Goal: Task Accomplishment & Management: Use online tool/utility

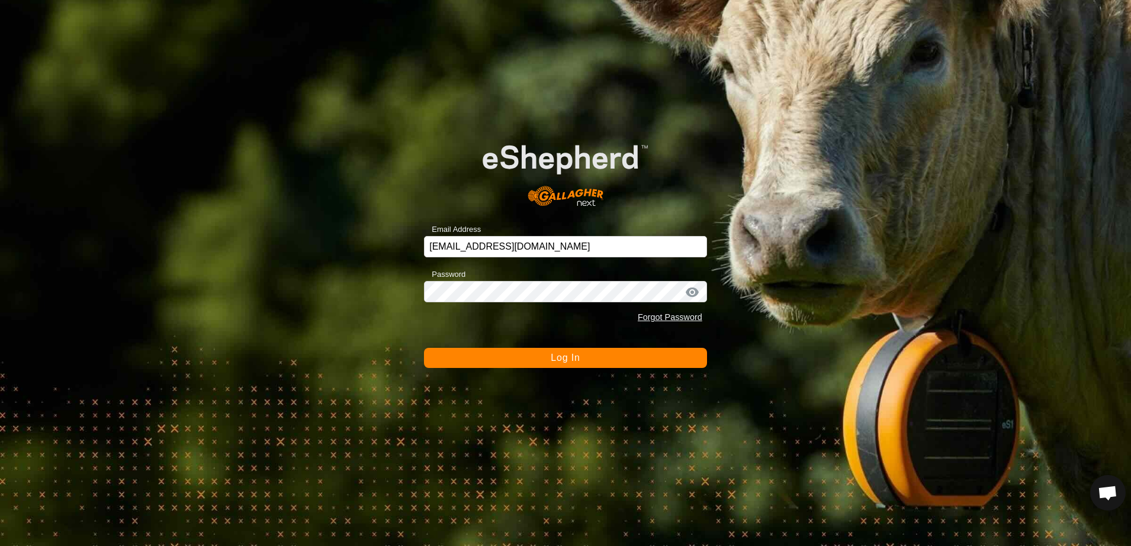
click at [561, 359] on span "Log In" at bounding box center [564, 358] width 29 height 10
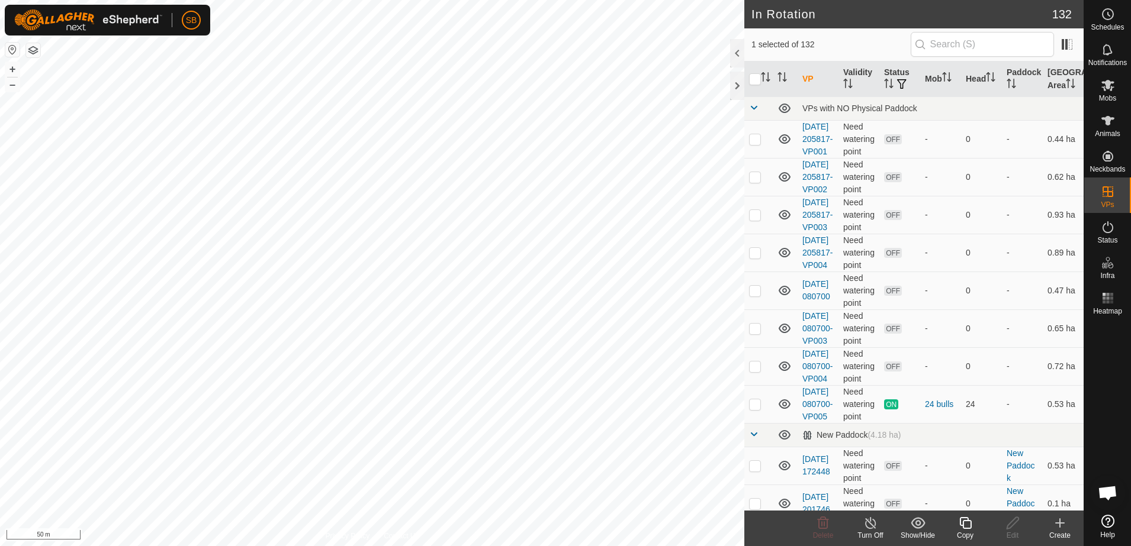
click at [964, 532] on div "Copy" at bounding box center [964, 535] width 47 height 11
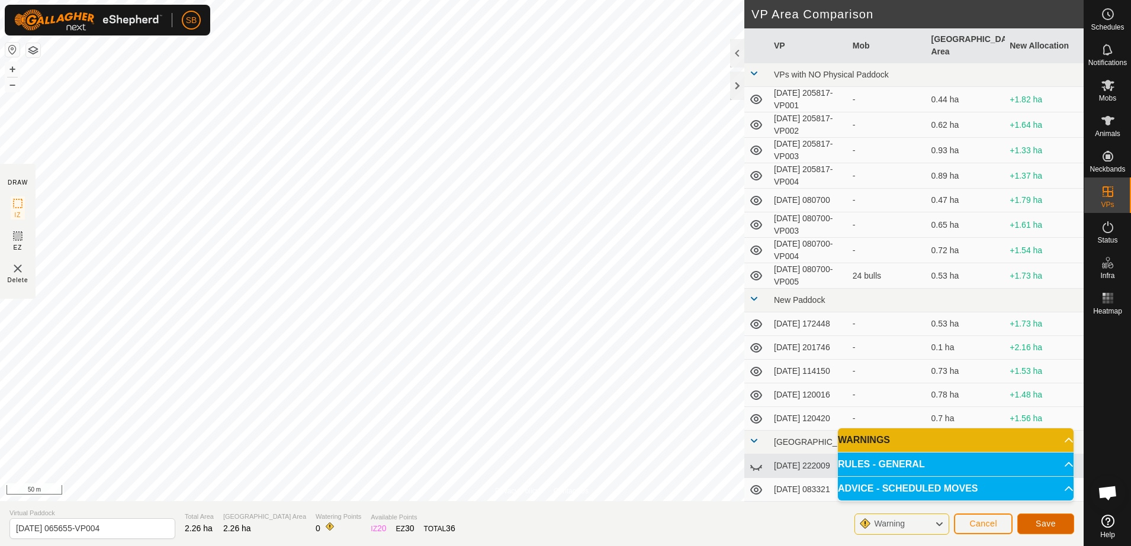
click at [1041, 527] on span "Save" at bounding box center [1045, 523] width 20 height 9
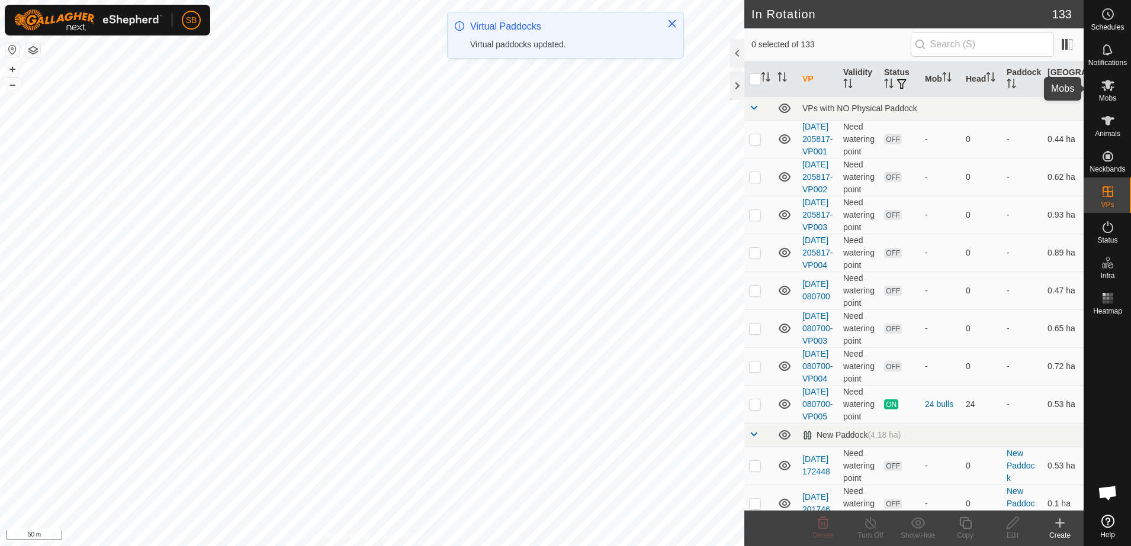
click at [1110, 95] on span "Mobs" at bounding box center [1107, 98] width 17 height 7
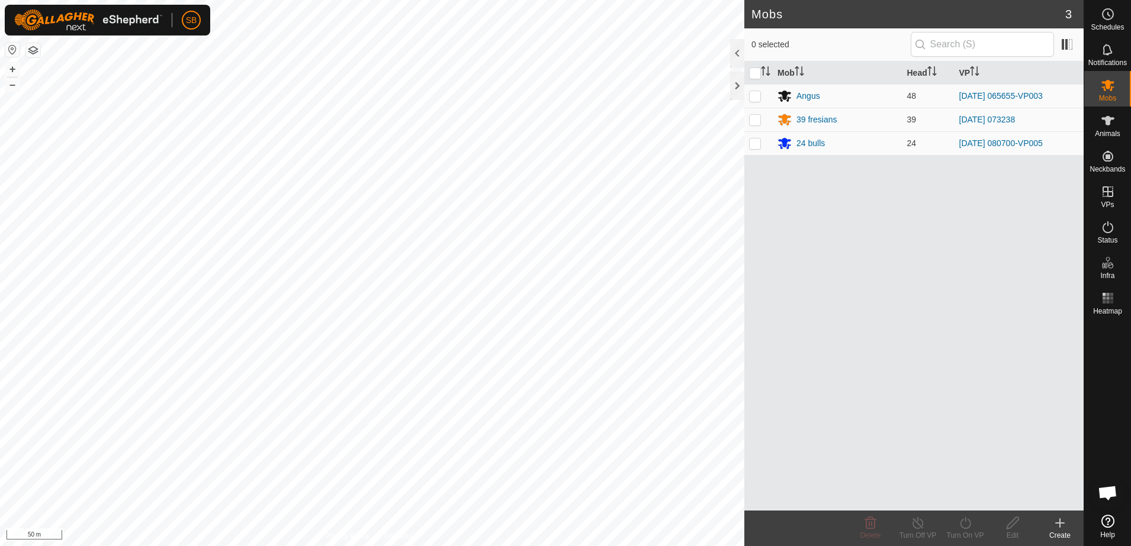
click at [752, 94] on p-checkbox at bounding box center [755, 95] width 12 height 9
checkbox input "true"
click at [964, 528] on icon at bounding box center [965, 523] width 11 height 12
click at [970, 497] on link "Now" at bounding box center [1000, 497] width 117 height 24
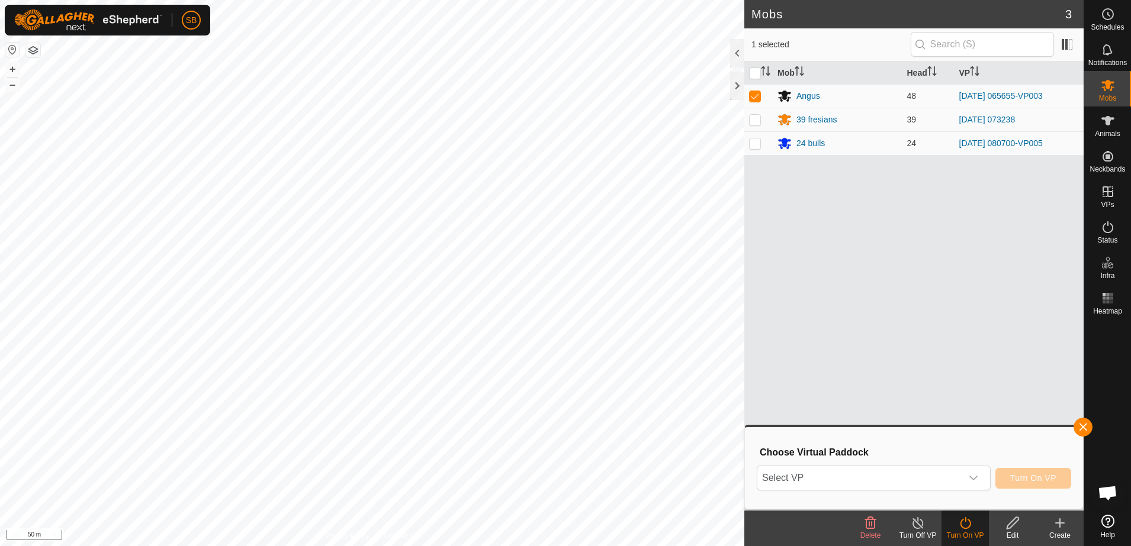
click at [971, 478] on icon "dropdown trigger" at bounding box center [972, 478] width 9 height 9
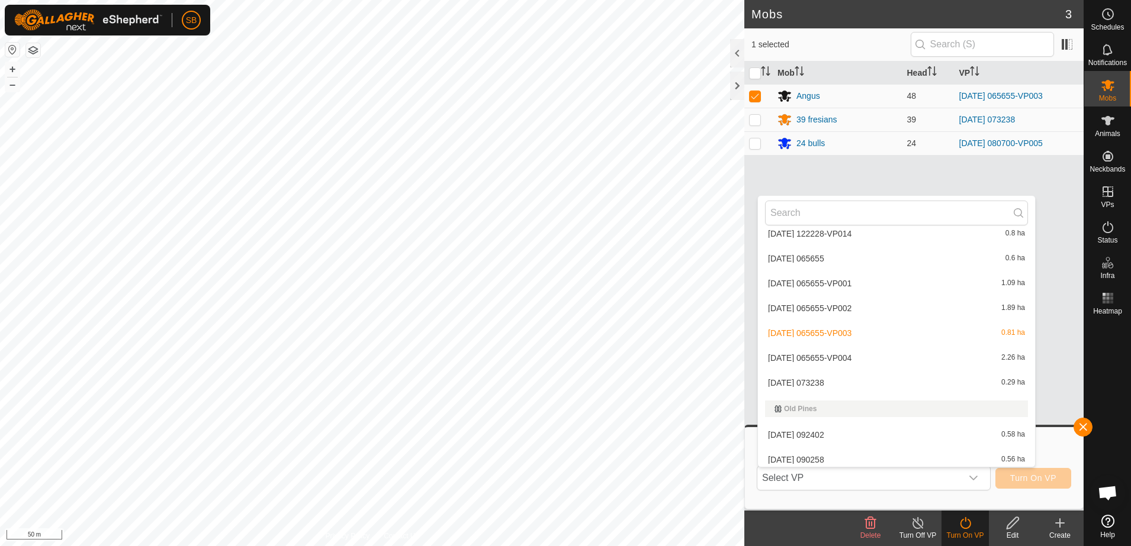
scroll to position [1406, 0]
click at [859, 294] on li "[DATE] 065655-VP004 2.26 ha" at bounding box center [896, 285] width 277 height 24
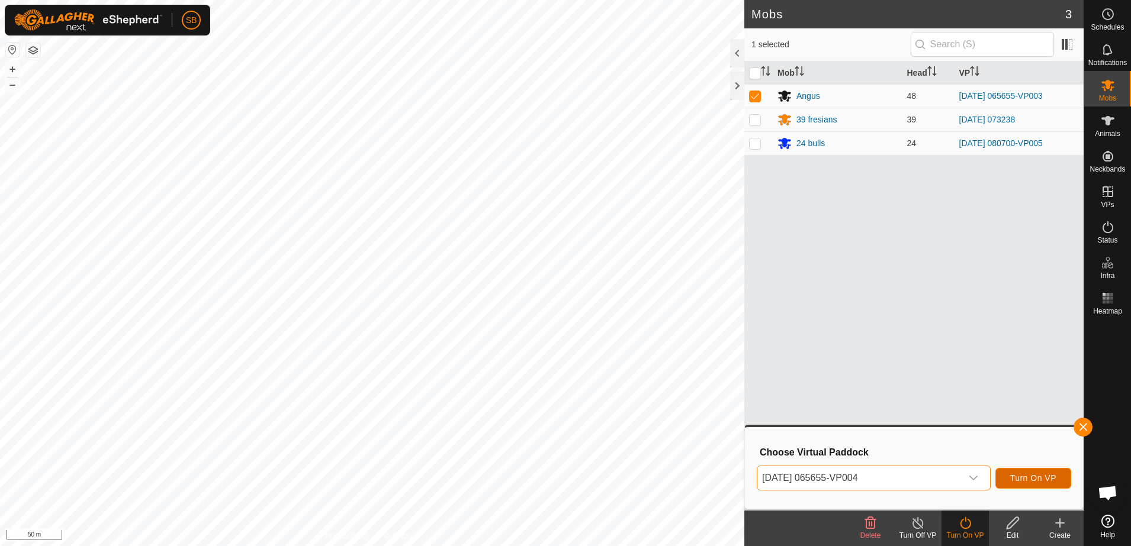
click at [1018, 474] on span "Turn On VP" at bounding box center [1033, 478] width 46 height 9
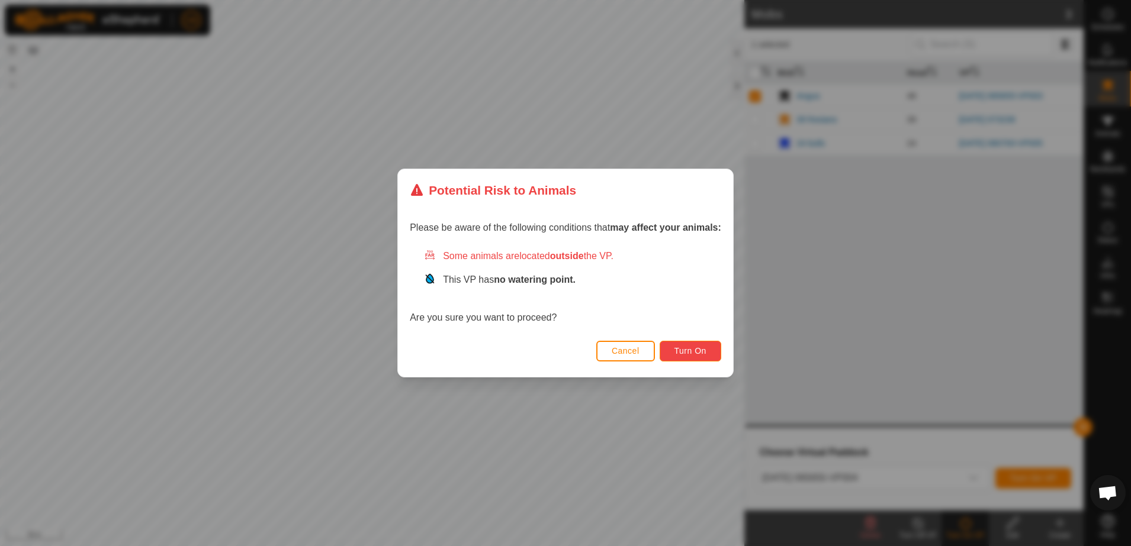
click at [695, 356] on span "Turn On" at bounding box center [690, 350] width 32 height 9
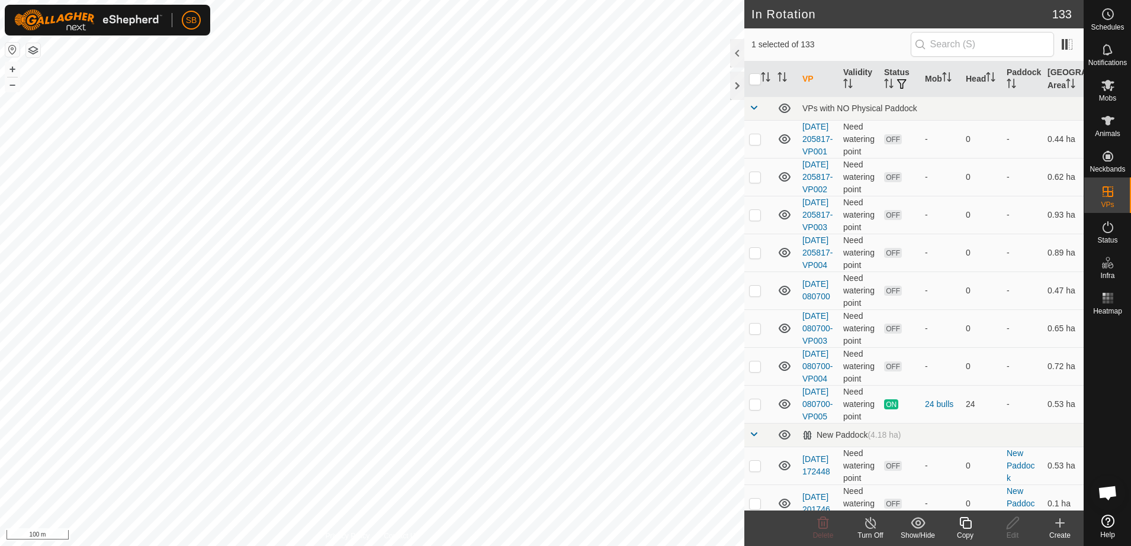
click at [964, 529] on icon at bounding box center [965, 523] width 15 height 14
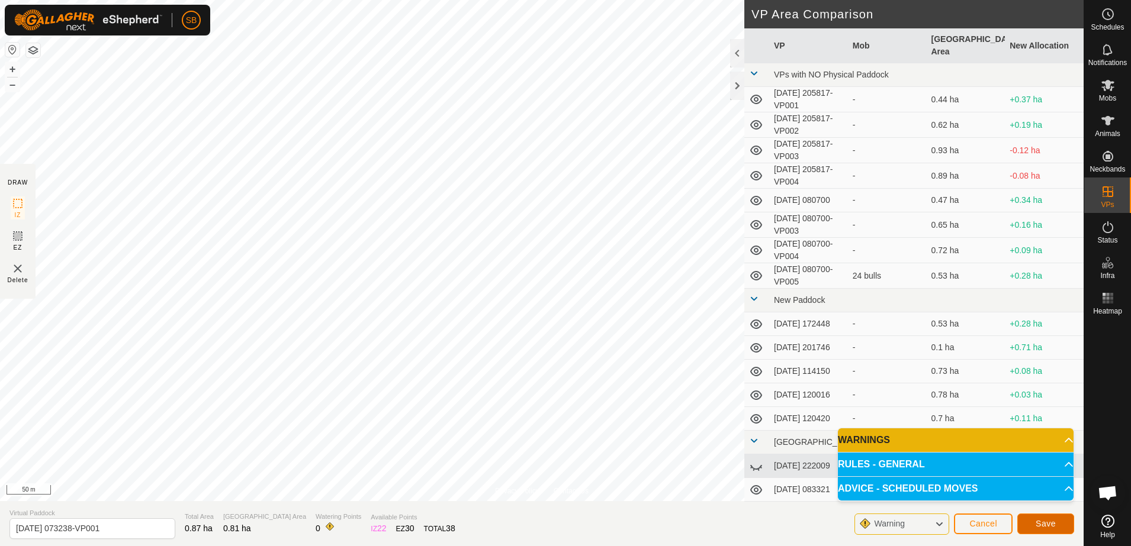
click at [1042, 526] on span "Save" at bounding box center [1045, 523] width 20 height 9
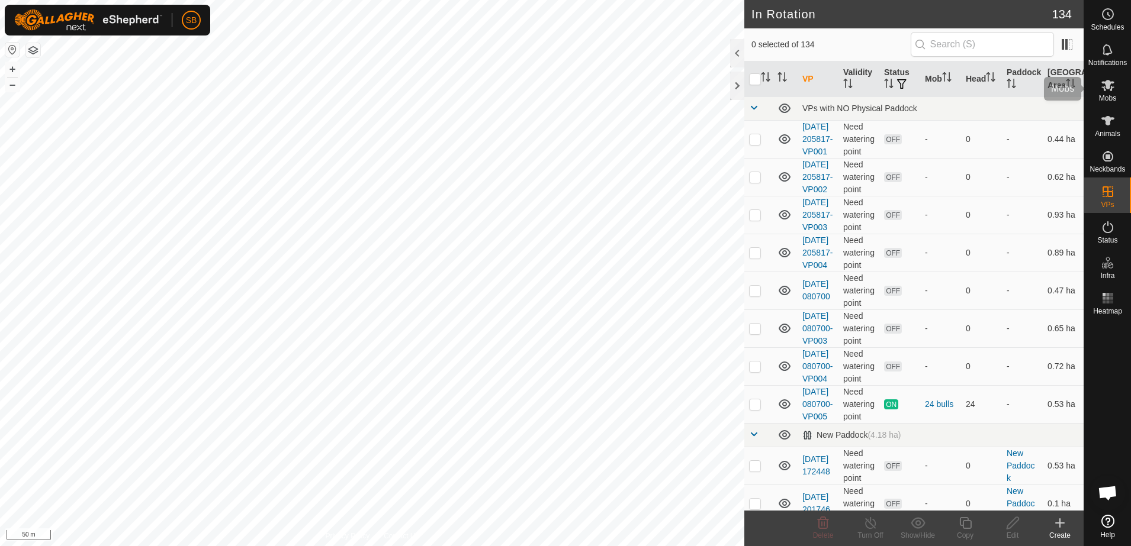
click at [1106, 91] on icon at bounding box center [1107, 85] width 14 height 14
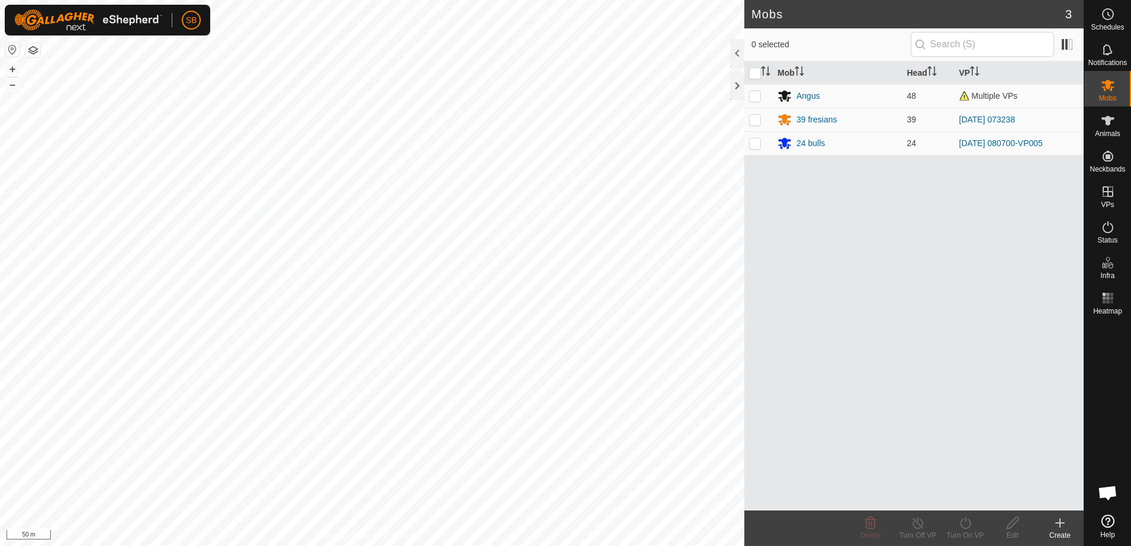
click at [751, 124] on p-checkbox at bounding box center [755, 119] width 12 height 9
checkbox input "true"
click at [964, 521] on icon at bounding box center [965, 523] width 15 height 14
click at [971, 494] on link "Now" at bounding box center [1000, 497] width 117 height 24
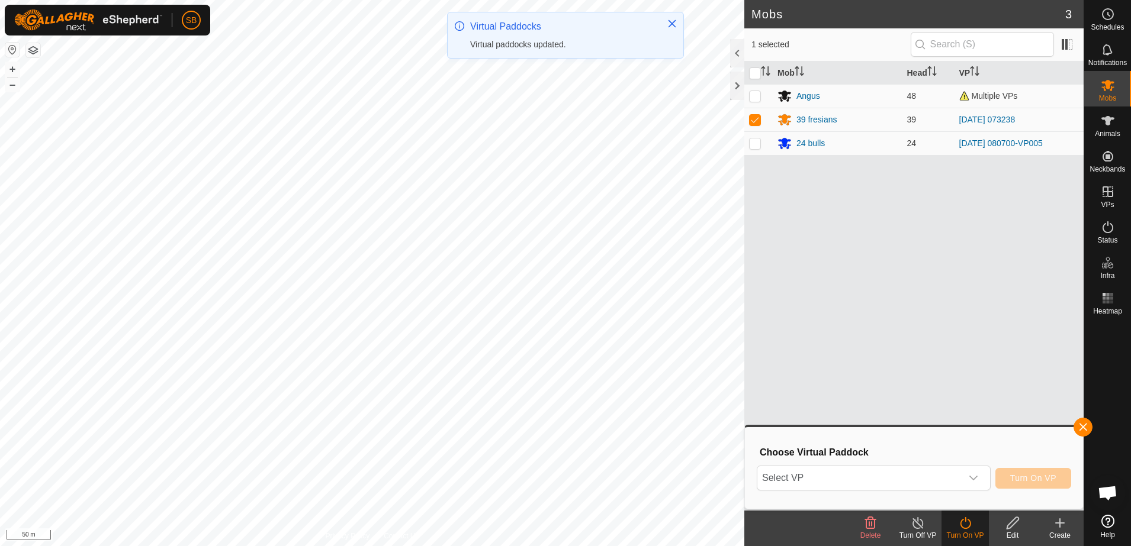
click at [971, 481] on icon "dropdown trigger" at bounding box center [972, 478] width 9 height 9
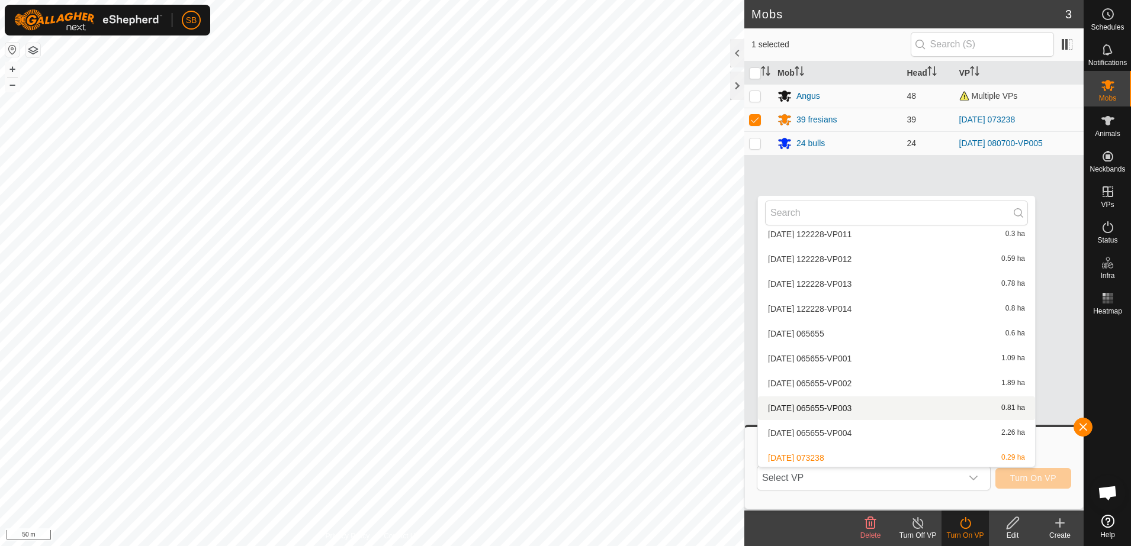
scroll to position [1332, 0]
click at [923, 409] on li "[DATE] 073238-VP001 0.81 ha" at bounding box center [896, 409] width 277 height 24
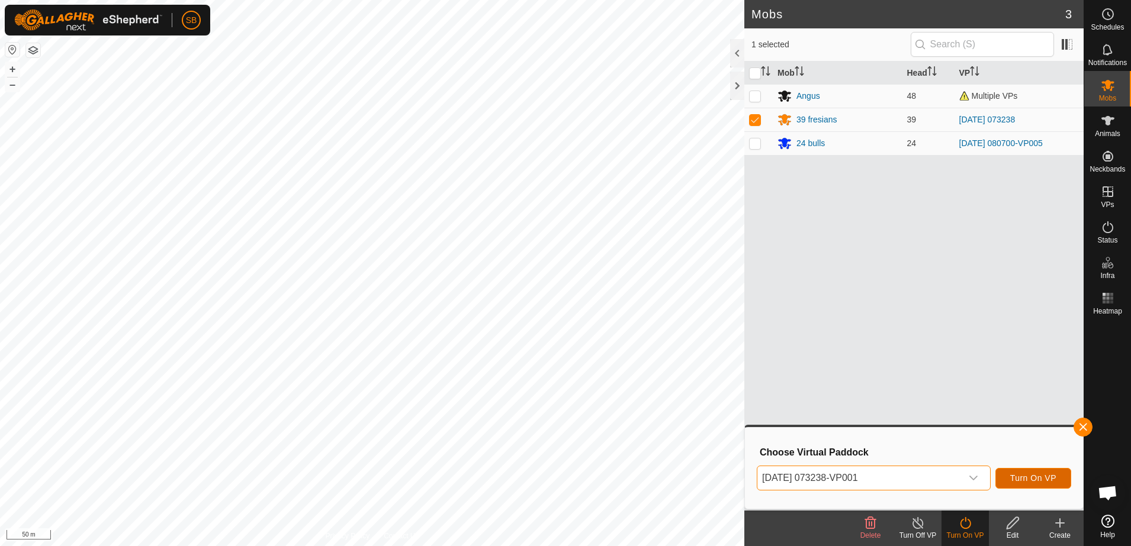
click at [1005, 481] on button "Turn On VP" at bounding box center [1033, 478] width 76 height 21
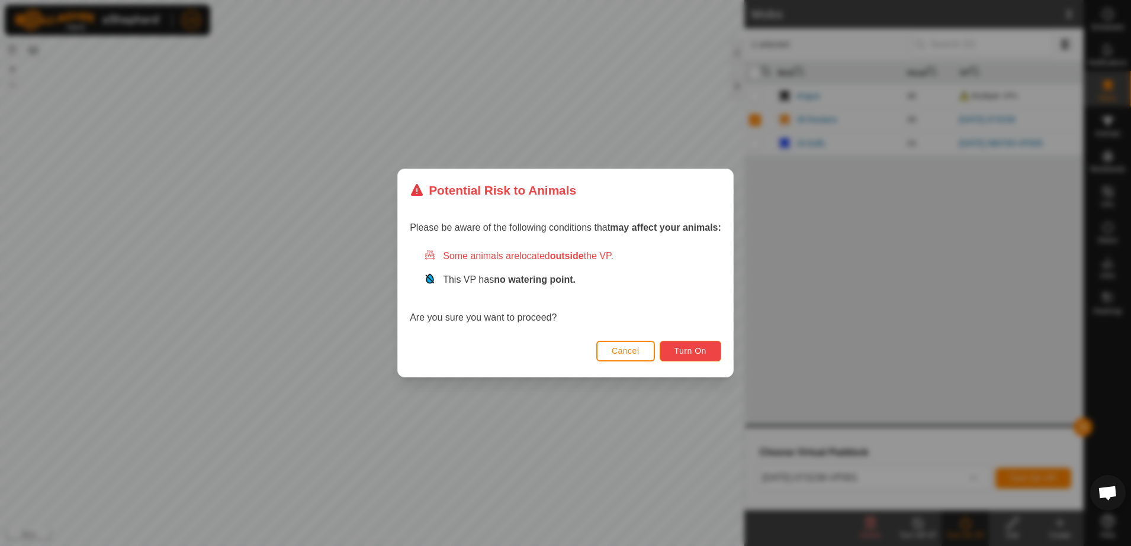
click at [690, 346] on span "Turn On" at bounding box center [690, 350] width 32 height 9
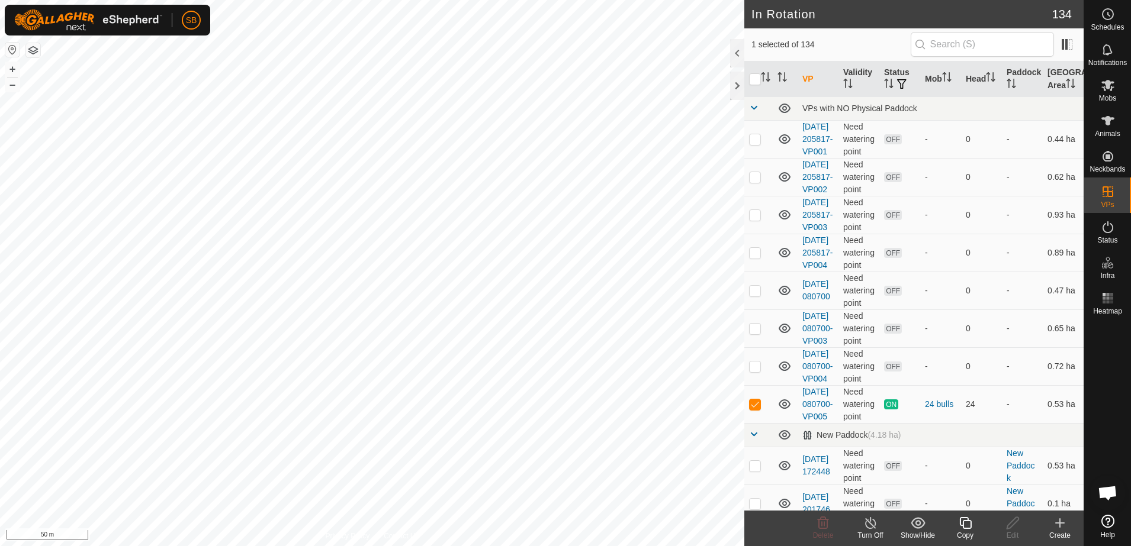
click at [965, 523] on icon at bounding box center [965, 523] width 15 height 14
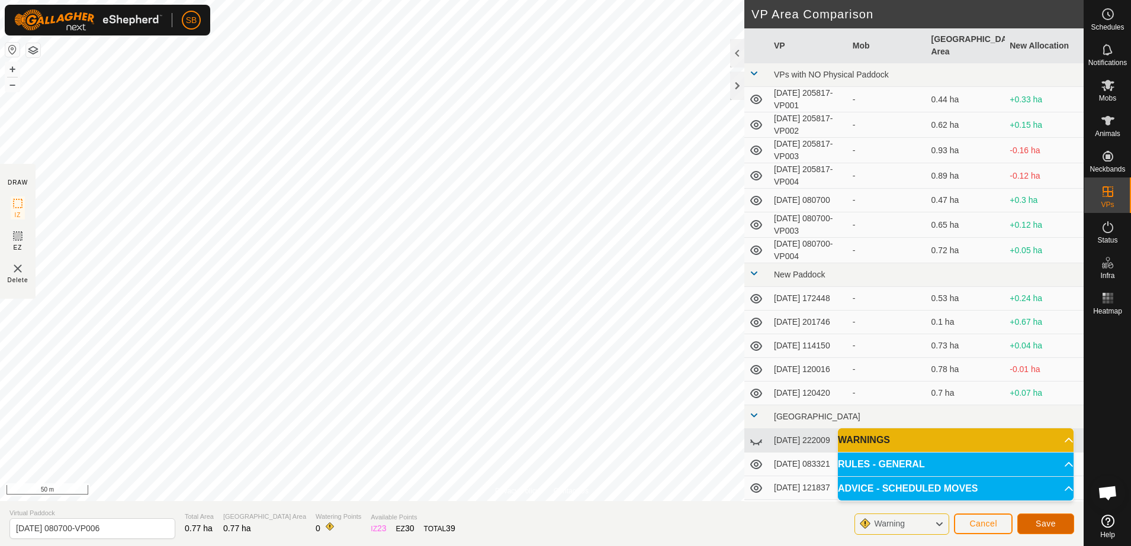
click at [1046, 520] on span "Save" at bounding box center [1045, 523] width 20 height 9
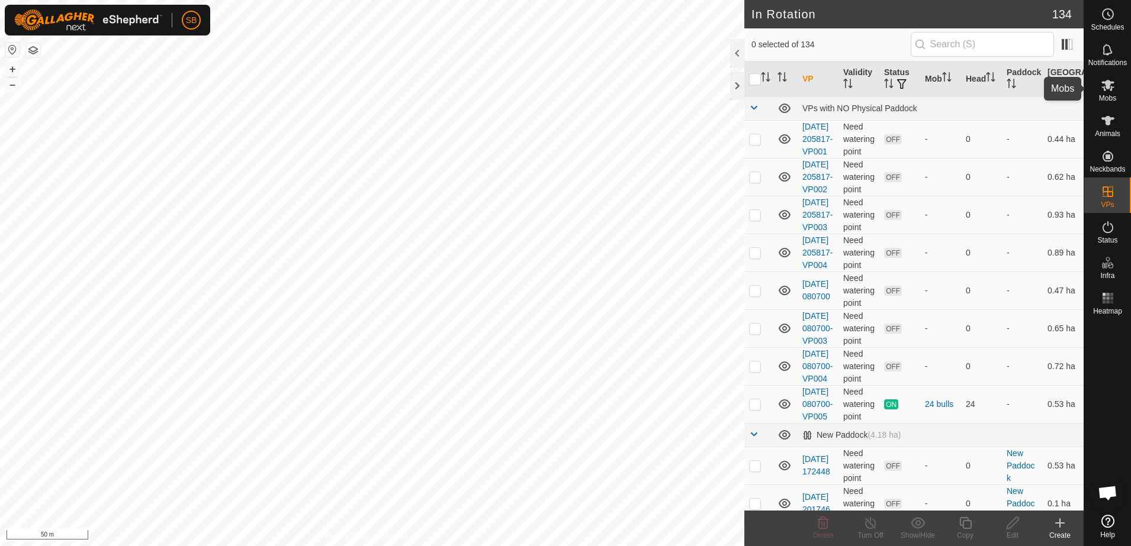
click at [1102, 95] on span "Mobs" at bounding box center [1107, 98] width 17 height 7
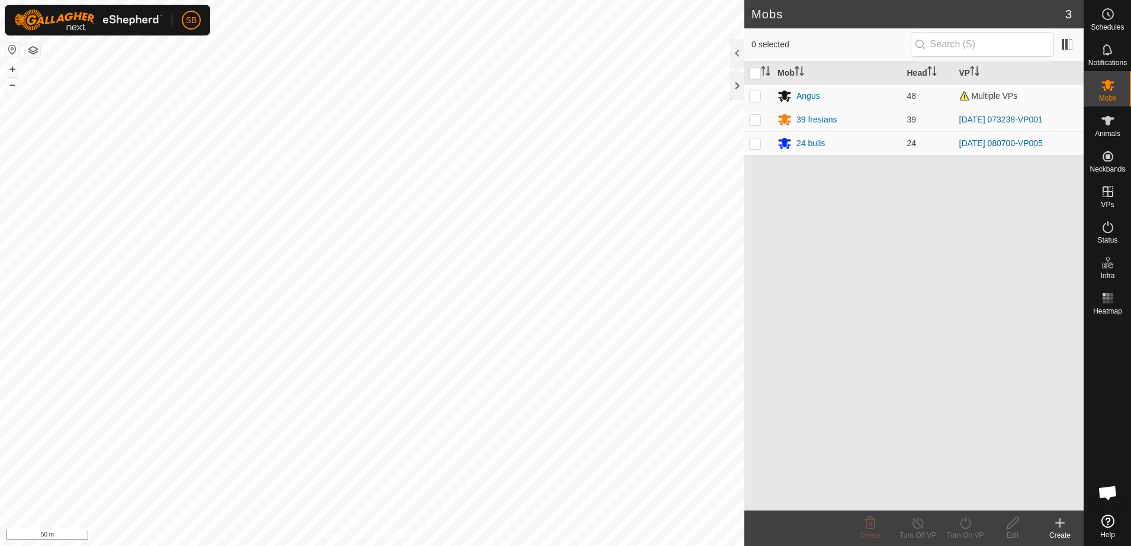
click at [752, 144] on p-checkbox at bounding box center [755, 143] width 12 height 9
checkbox input "true"
click at [971, 524] on icon at bounding box center [965, 523] width 15 height 14
click at [973, 500] on link "Now" at bounding box center [1000, 497] width 117 height 24
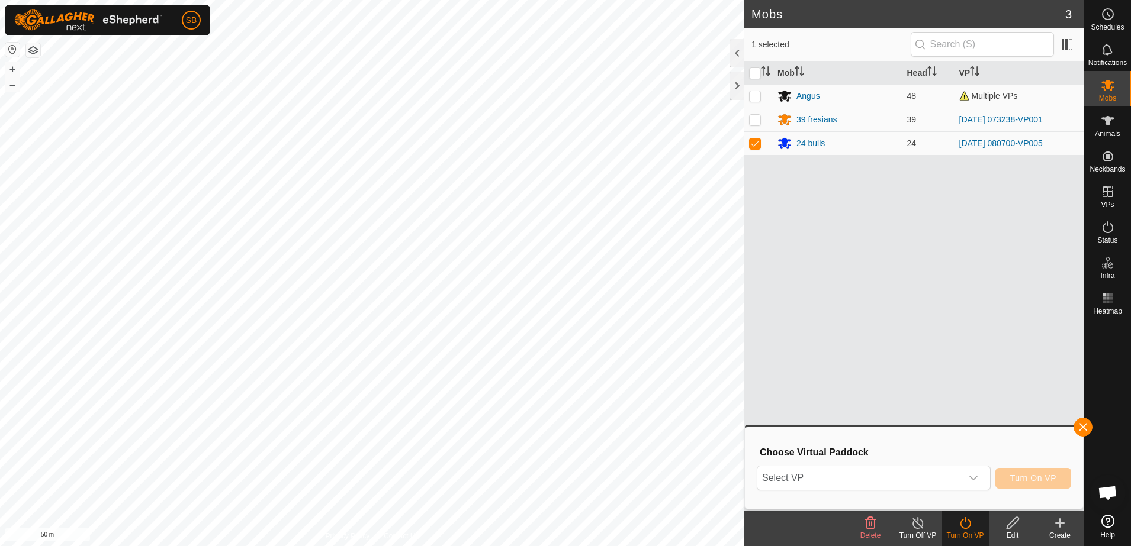
click at [964, 478] on div "dropdown trigger" at bounding box center [973, 478] width 24 height 24
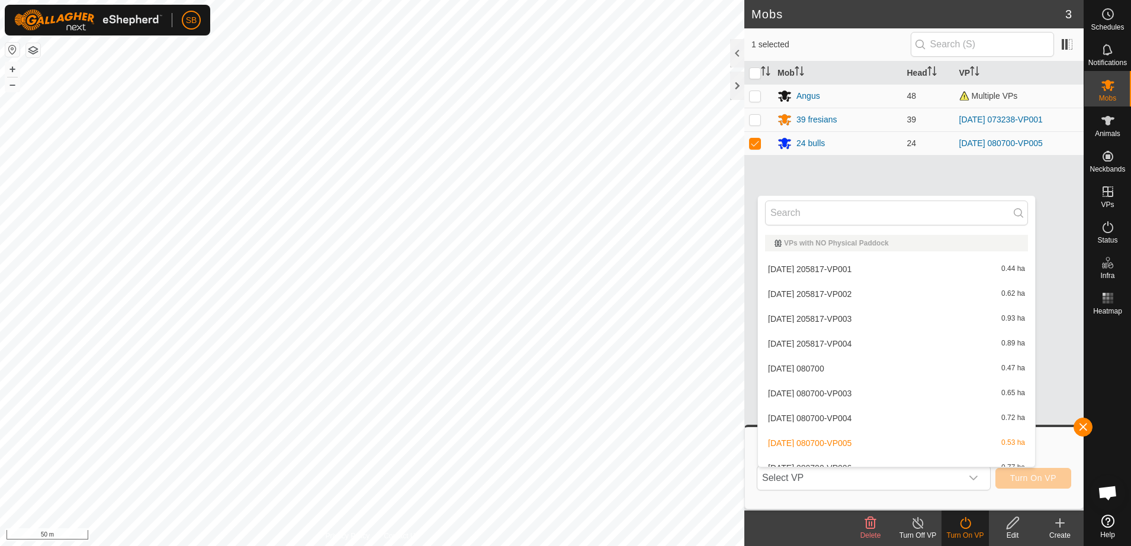
scroll to position [13, 0]
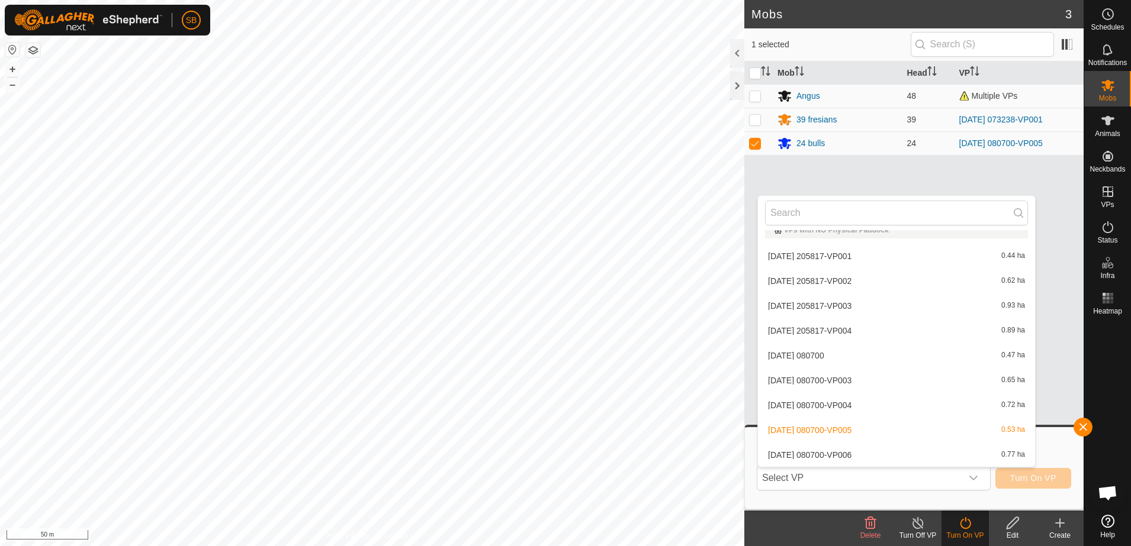
click at [879, 449] on li "[DATE] 080700-VP006 0.77 ha" at bounding box center [896, 455] width 277 height 24
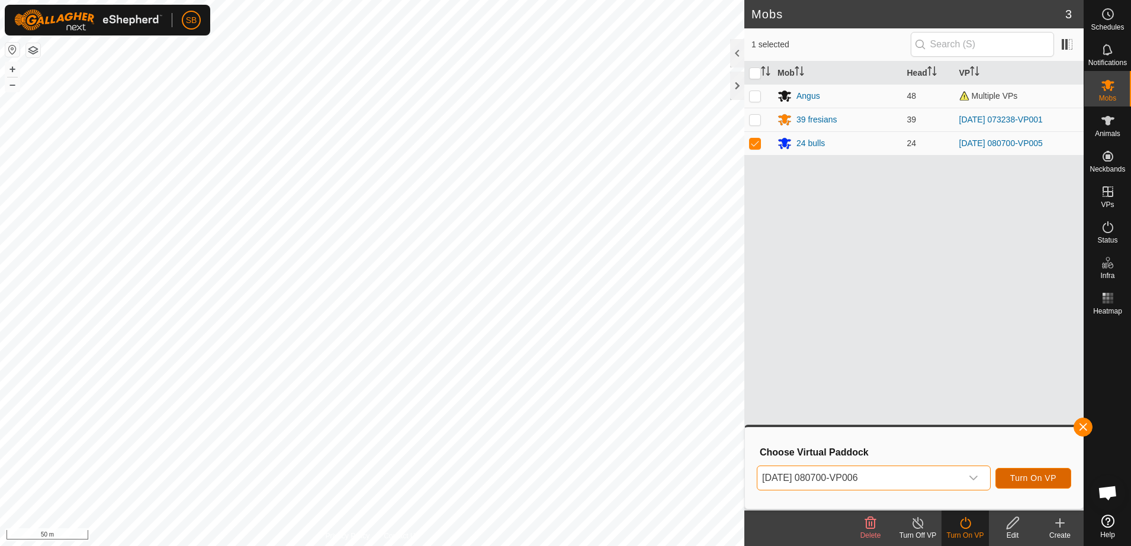
click at [1026, 475] on span "Turn On VP" at bounding box center [1033, 478] width 46 height 9
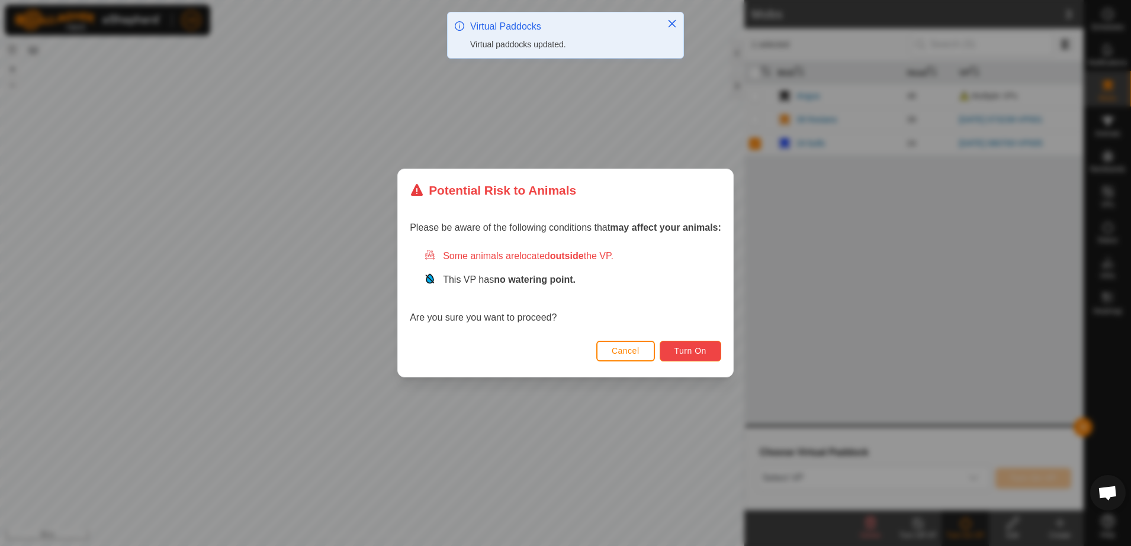
click at [700, 355] on span "Turn On" at bounding box center [690, 350] width 32 height 9
